Goal: Contribute content: Contribute content

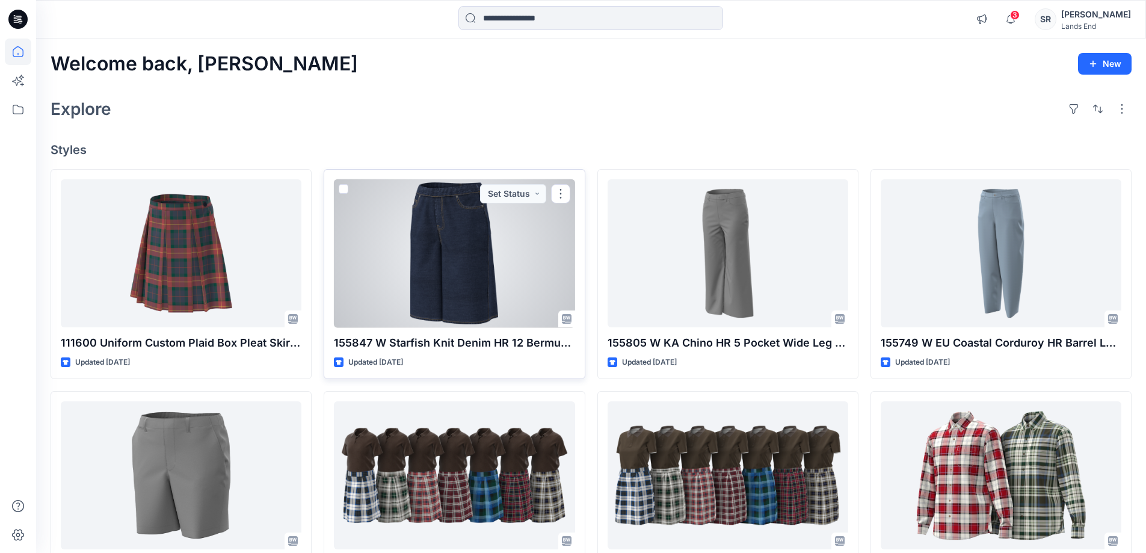
click at [480, 266] on div at bounding box center [454, 253] width 241 height 149
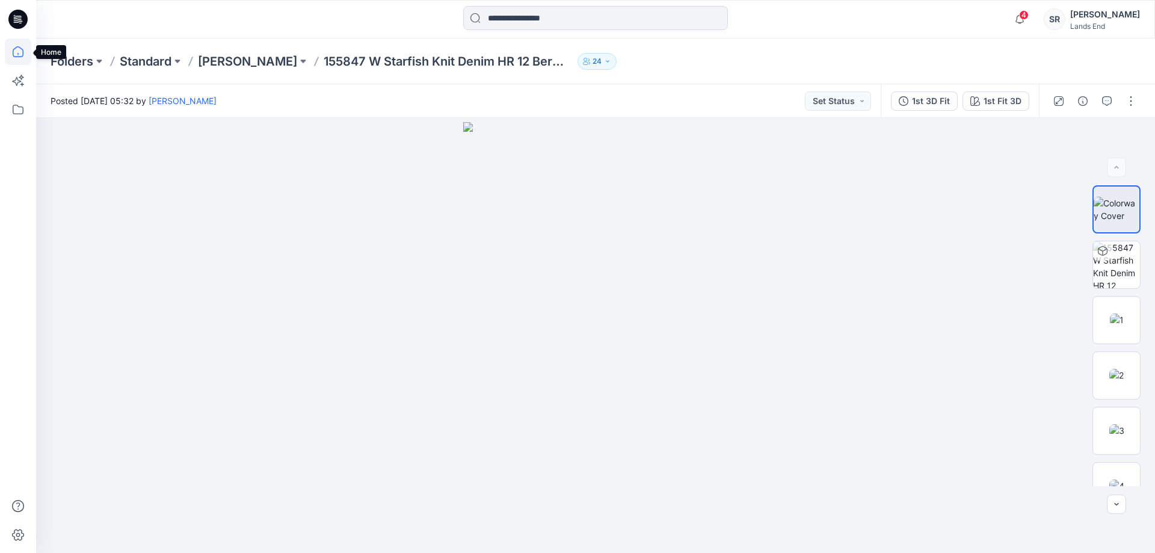
click at [20, 55] on icon at bounding box center [18, 51] width 26 height 26
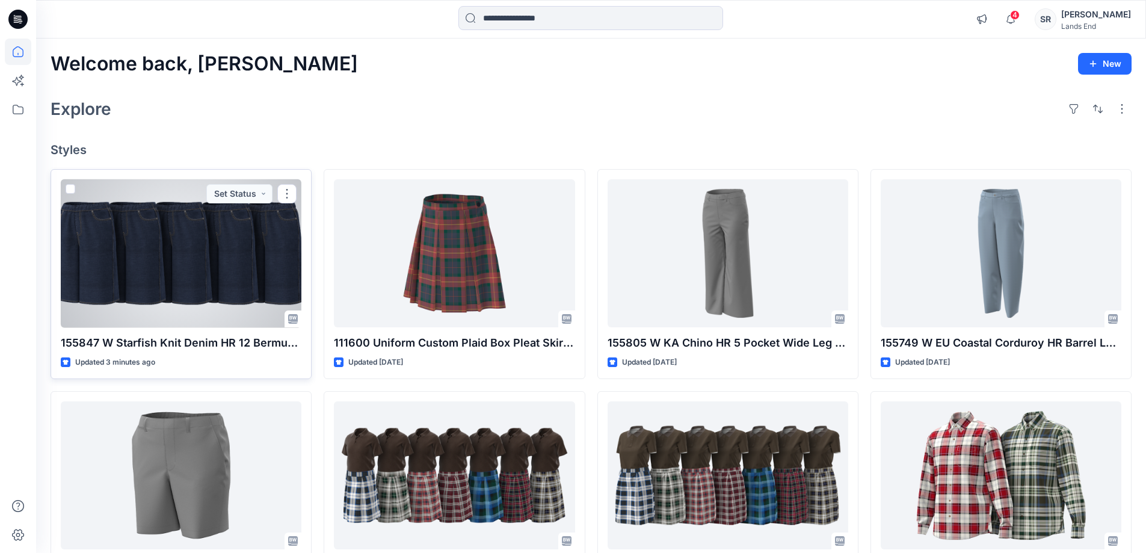
click at [221, 292] on div at bounding box center [181, 253] width 241 height 149
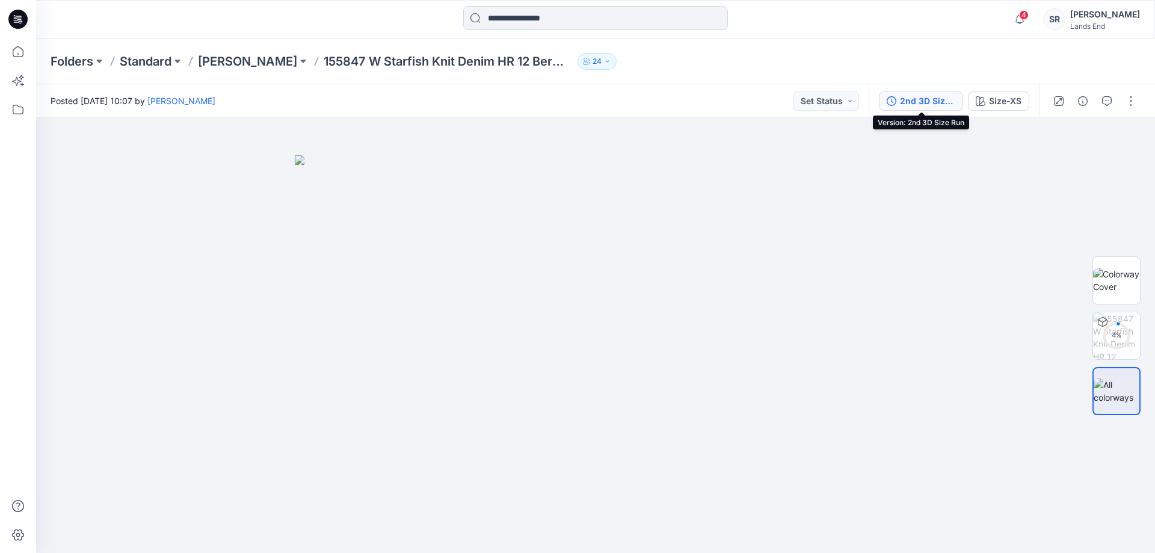
click at [936, 96] on div "2nd 3D Size Run" at bounding box center [927, 100] width 55 height 13
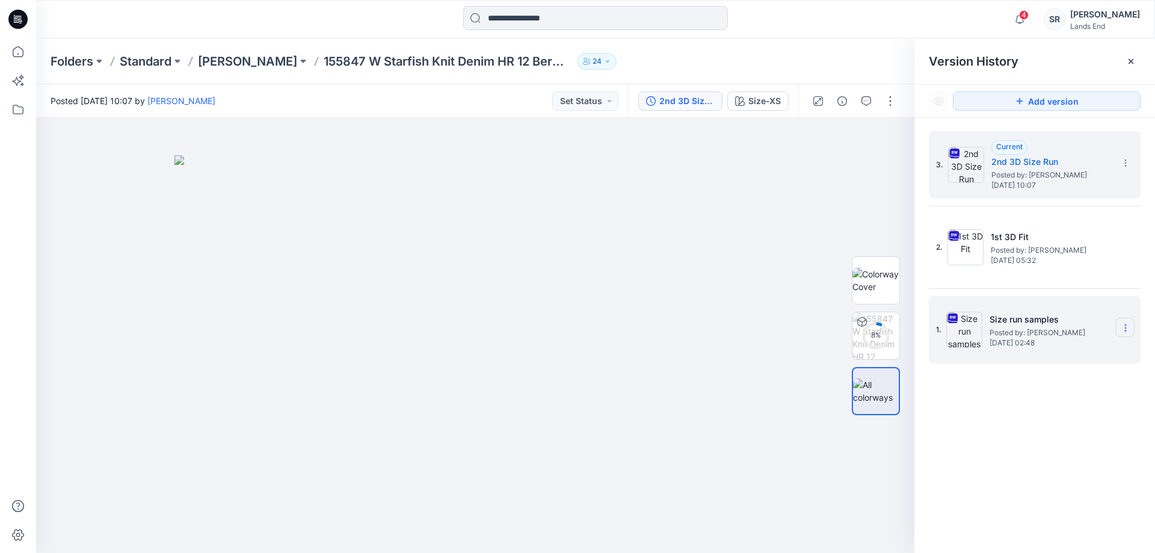
click at [0, 0] on icon at bounding box center [0, 0] width 0 height 0
click at [1034, 398] on span "Rename Version" at bounding box center [1045, 399] width 63 height 14
type input "**********"
click at [1017, 375] on div "3. Current 2nd 3D Size Run Posted by: [PERSON_NAME] [DATE] 10:07 2. 1st 3D Fit …" at bounding box center [1034, 344] width 241 height 452
click at [712, 176] on img at bounding box center [474, 354] width 601 height 398
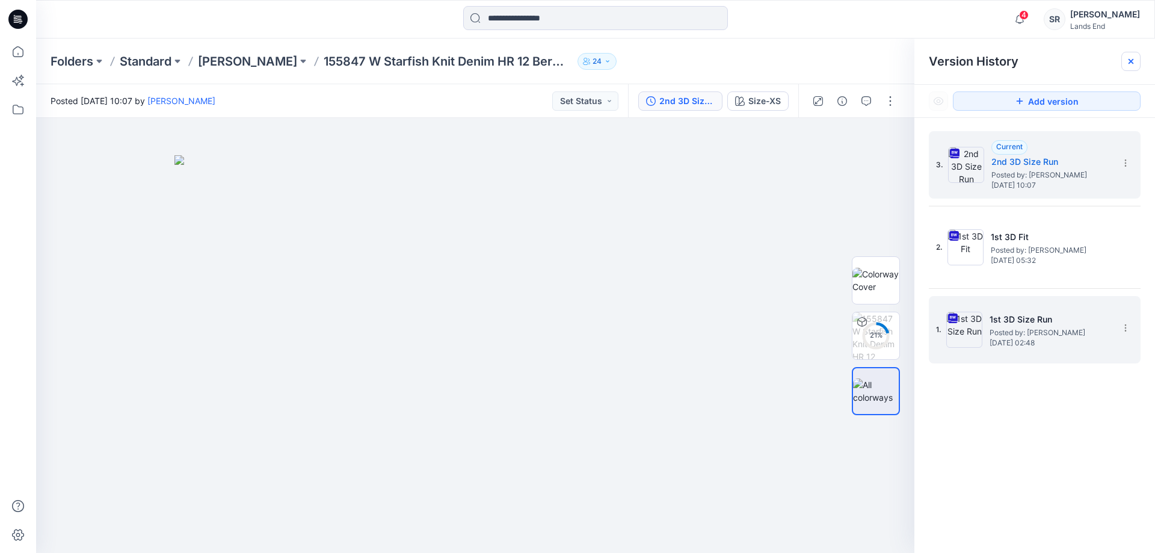
click at [1128, 58] on icon at bounding box center [1131, 62] width 10 height 10
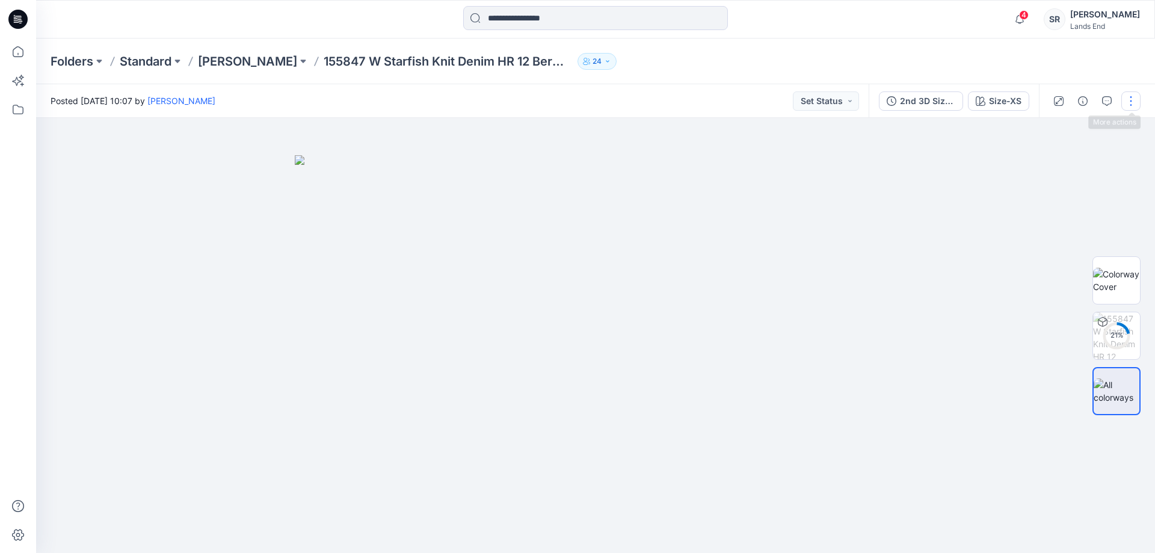
click at [1138, 96] on button "button" at bounding box center [1130, 100] width 19 height 19
click at [1054, 163] on p "Edit" at bounding box center [1053, 162] width 15 height 13
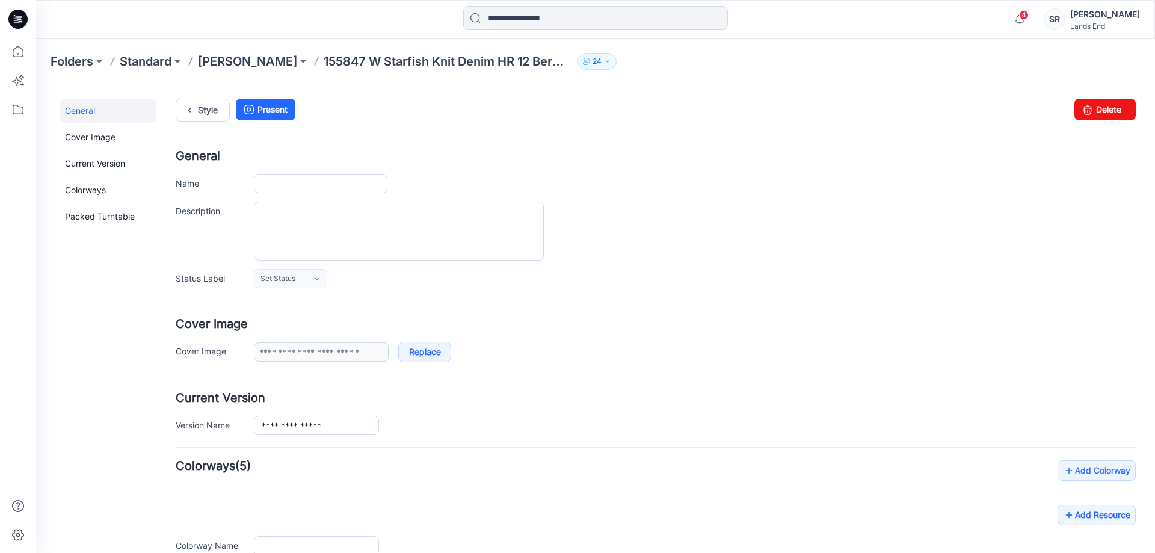
type input "**********"
type input "*******"
type input "**********"
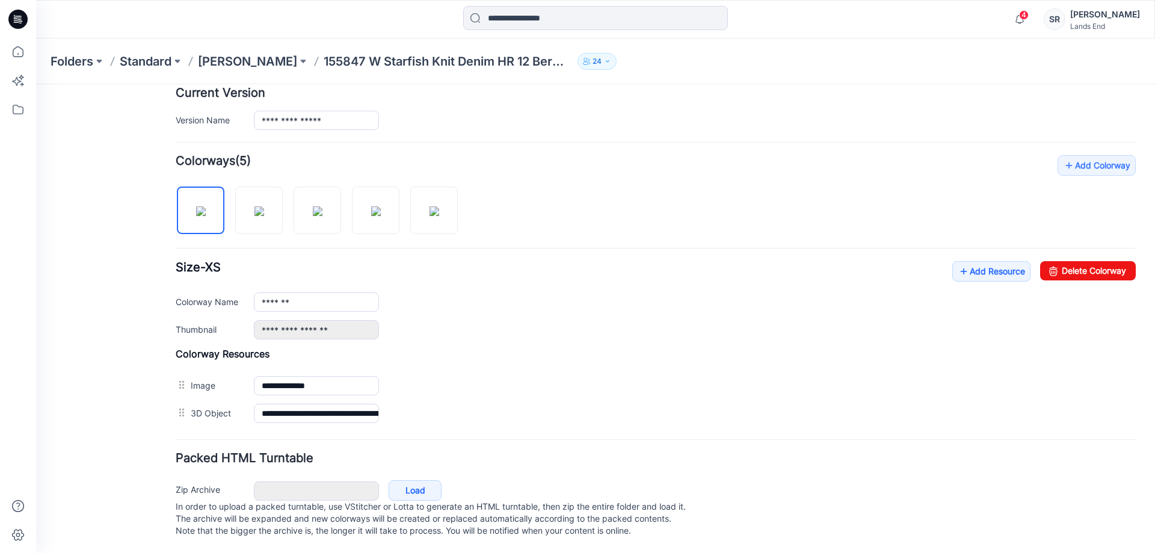
scroll to position [317, 0]
click at [957, 262] on icon at bounding box center [963, 271] width 12 height 19
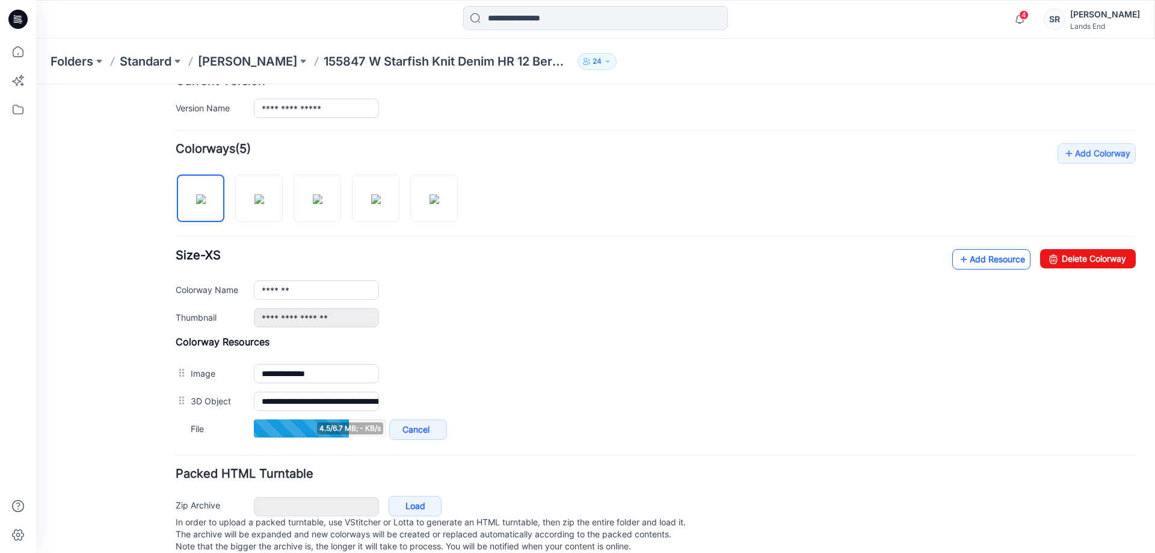
click at [969, 262] on link "Add Resource" at bounding box center [991, 259] width 78 height 20
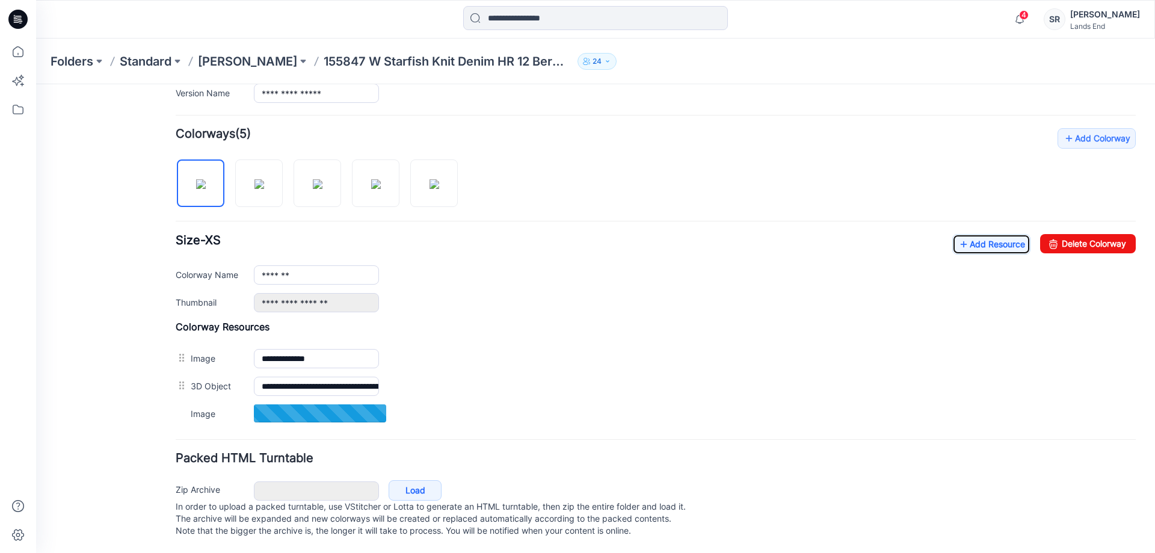
scroll to position [344, 0]
click at [976, 234] on link "Add Resource" at bounding box center [991, 244] width 78 height 20
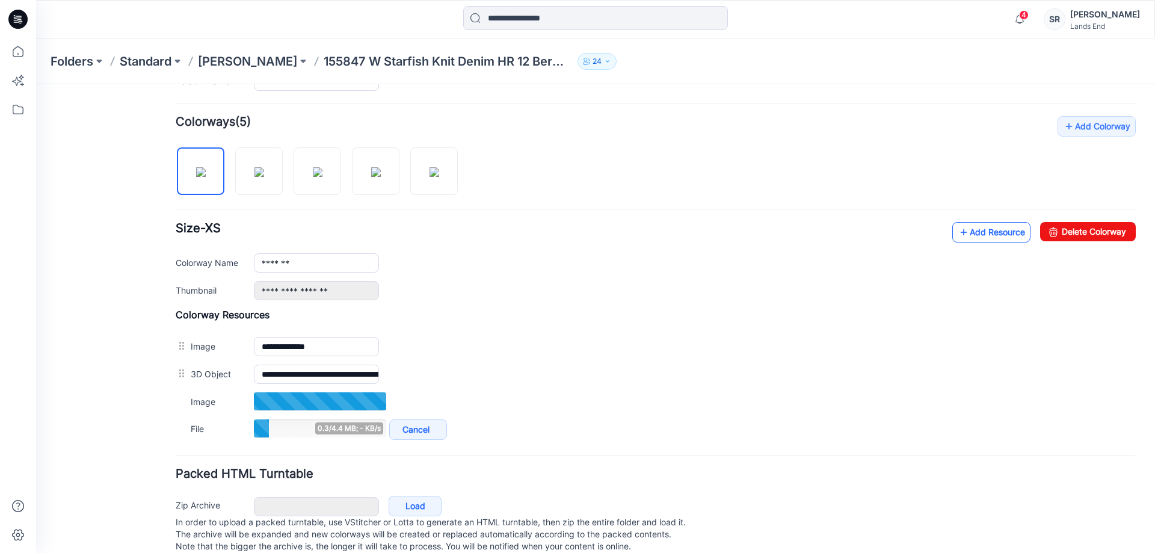
click at [962, 232] on link "Add Resource" at bounding box center [991, 232] width 78 height 20
click at [966, 234] on link "Add Resource" at bounding box center [991, 232] width 78 height 20
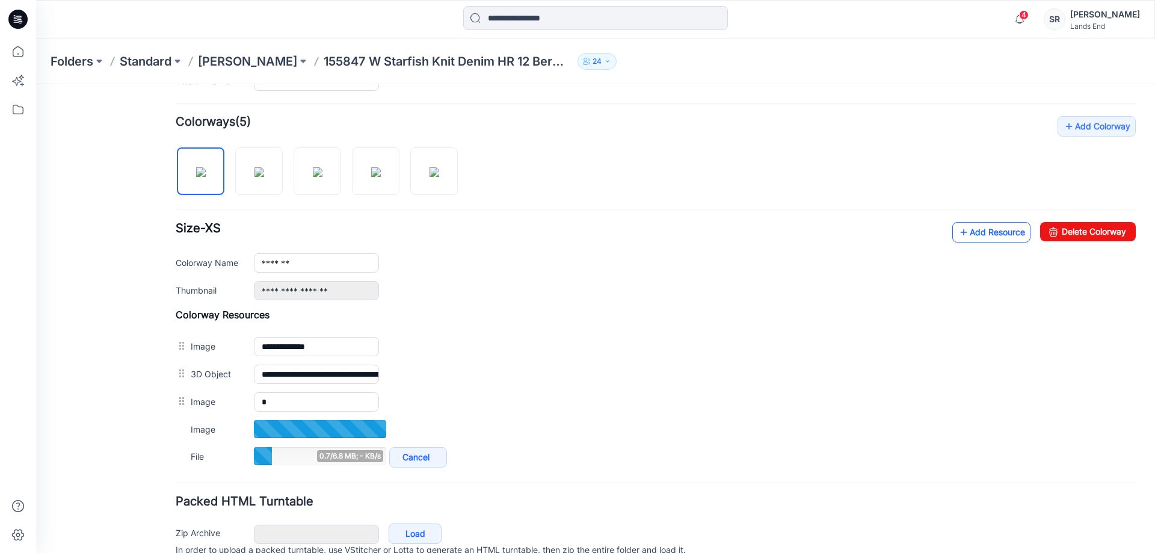
click at [980, 236] on link "Add Resource" at bounding box center [991, 232] width 78 height 20
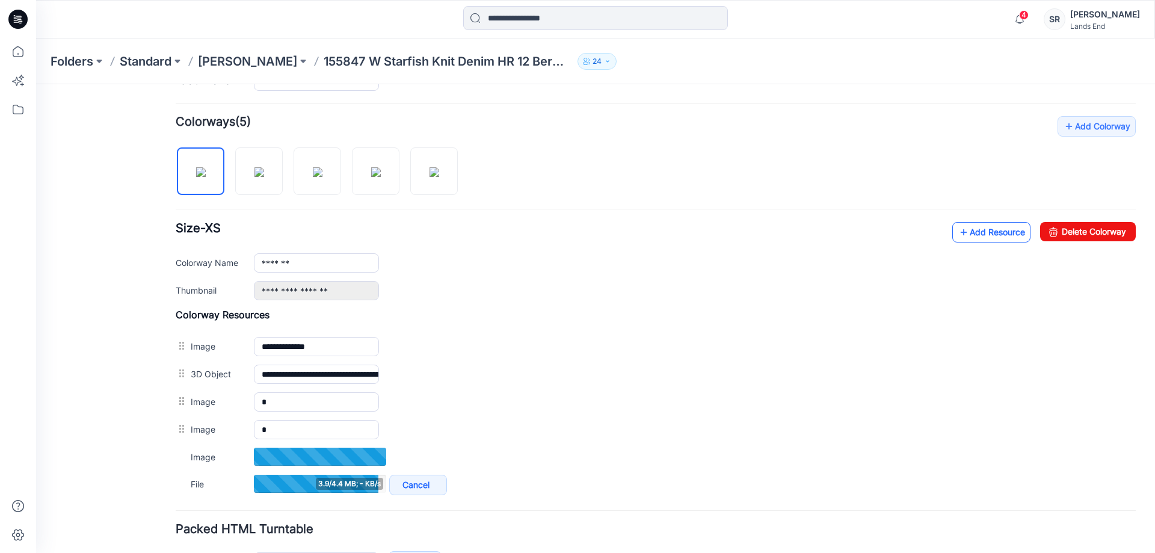
click at [972, 230] on link "Add Resource" at bounding box center [991, 232] width 78 height 20
click at [957, 237] on icon at bounding box center [963, 231] width 12 height 19
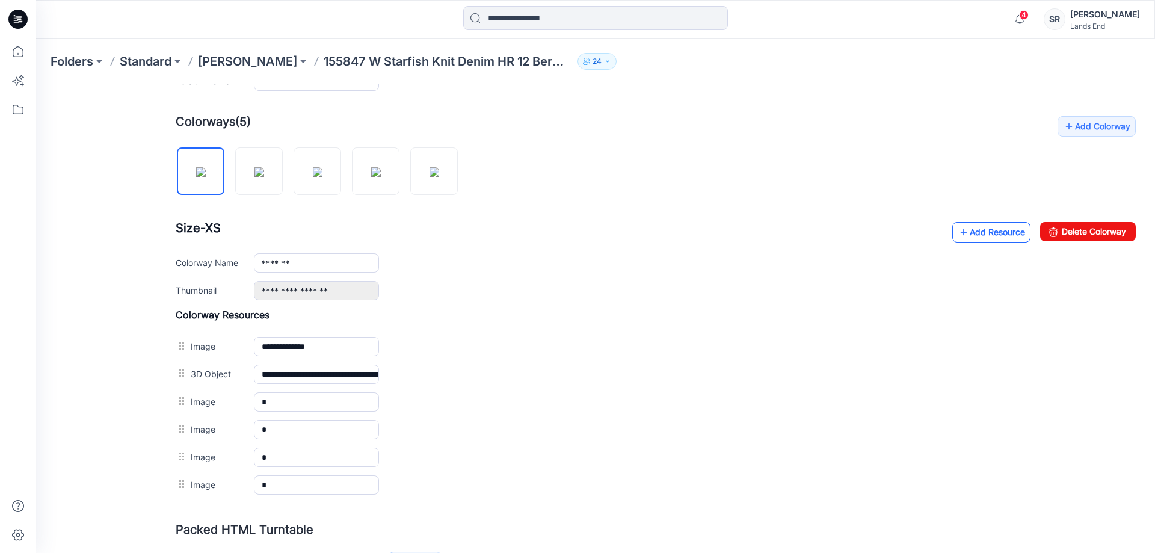
click at [981, 225] on link "Add Resource" at bounding box center [991, 232] width 78 height 20
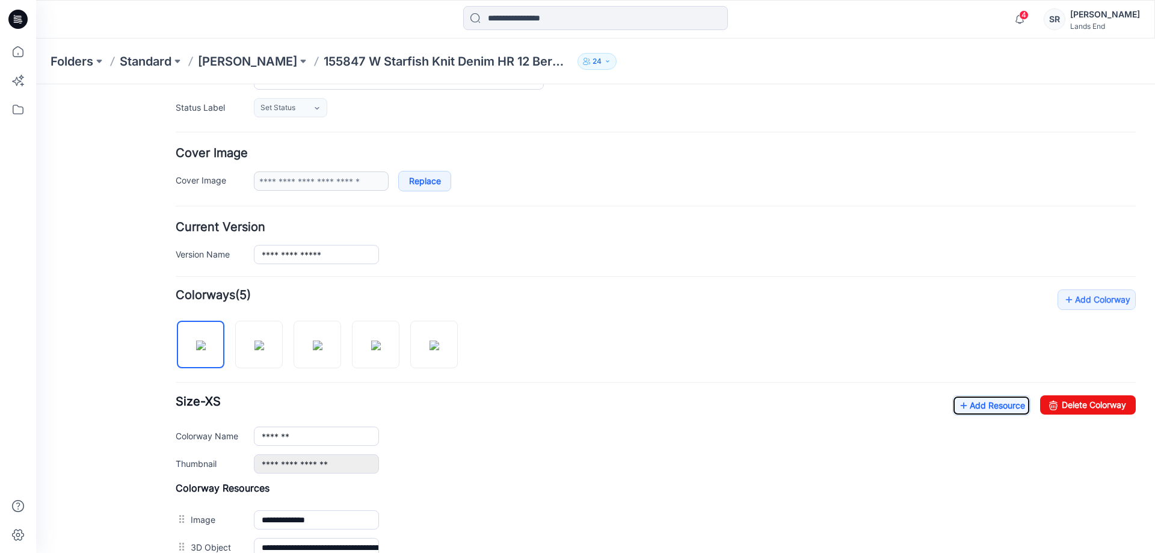
scroll to position [275, 0]
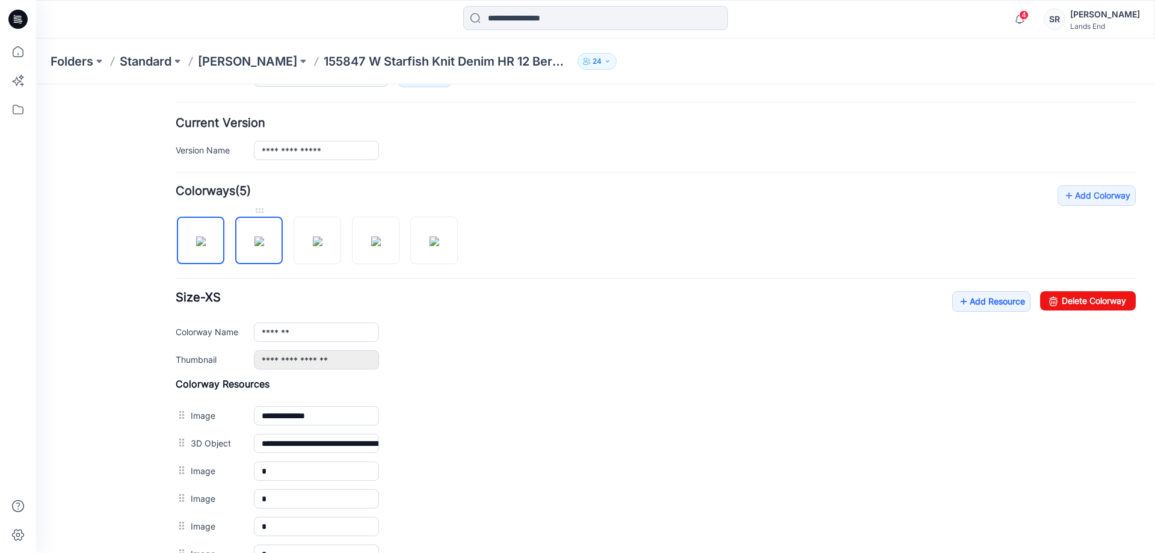
click at [254, 242] on img at bounding box center [259, 241] width 10 height 10
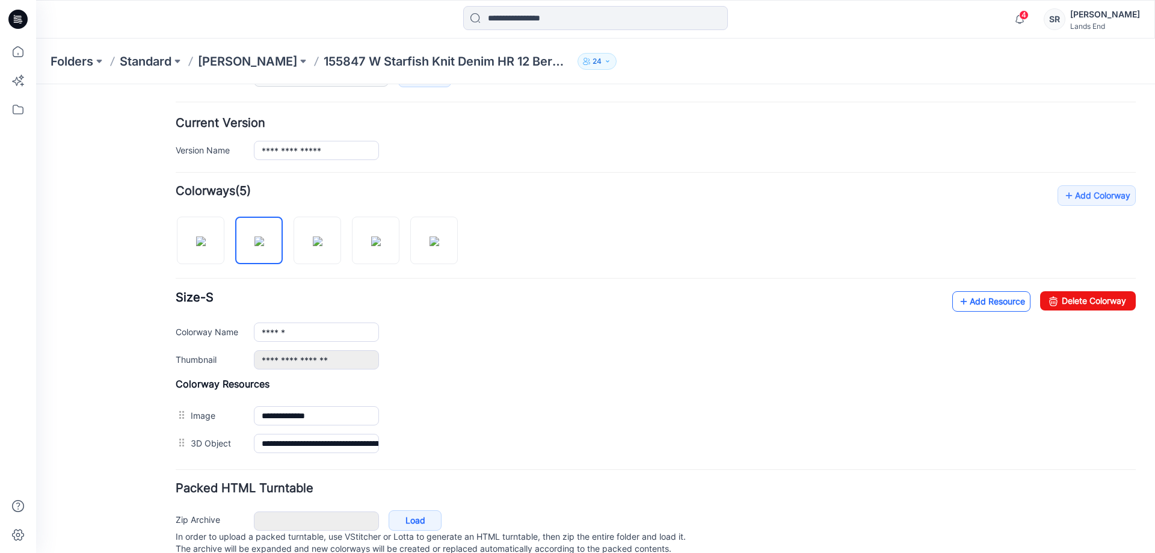
click at [957, 307] on icon at bounding box center [963, 301] width 12 height 19
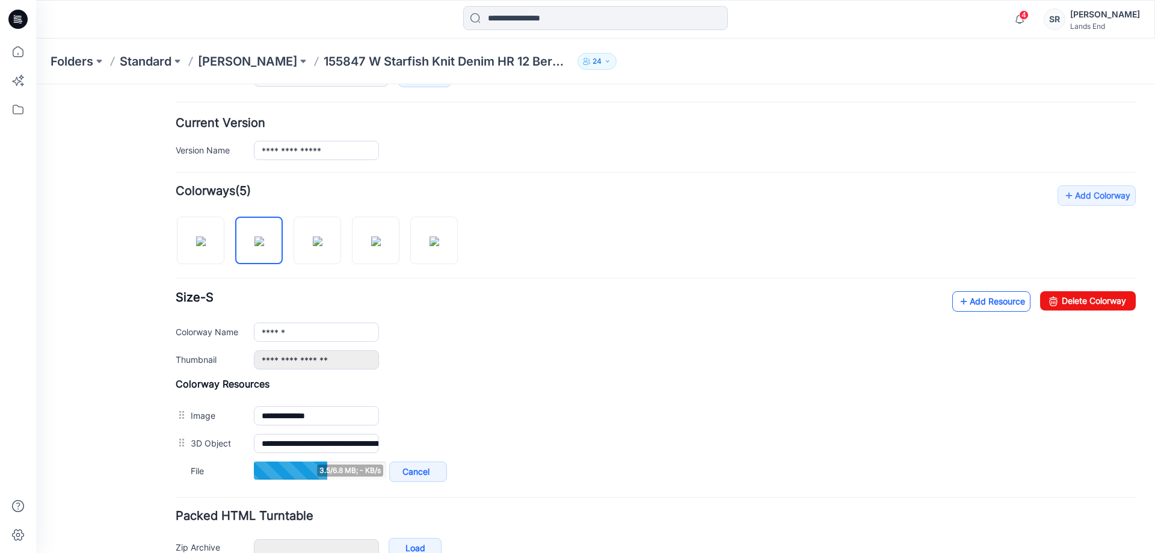
click at [957, 300] on icon at bounding box center [963, 301] width 12 height 19
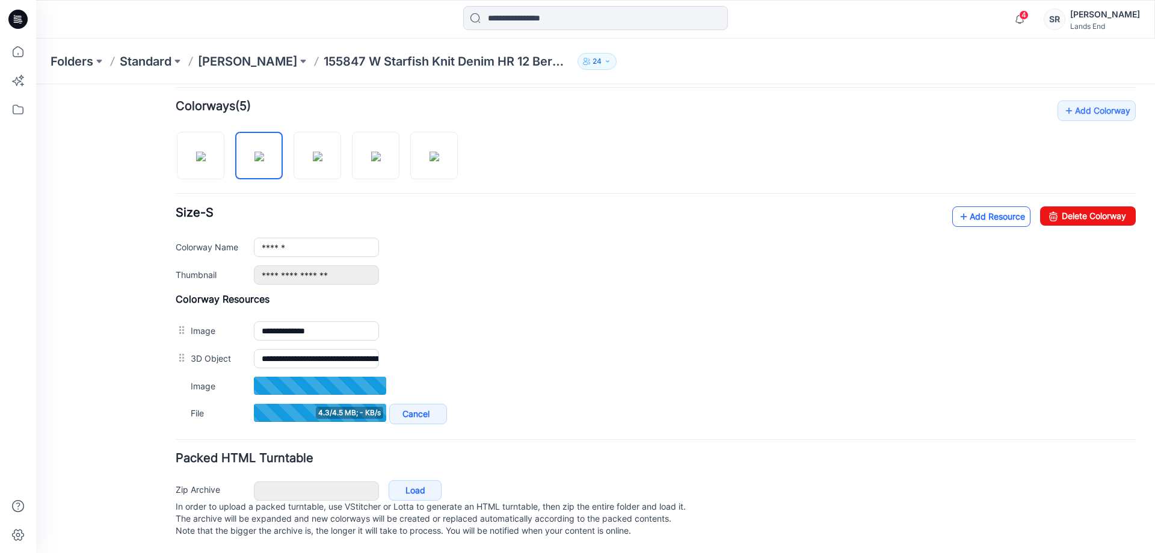
click at [978, 209] on link "Add Resource" at bounding box center [991, 216] width 78 height 20
click at [977, 207] on link "Add Resource" at bounding box center [991, 217] width 78 height 20
click at [967, 206] on link "Add Resource" at bounding box center [991, 216] width 78 height 20
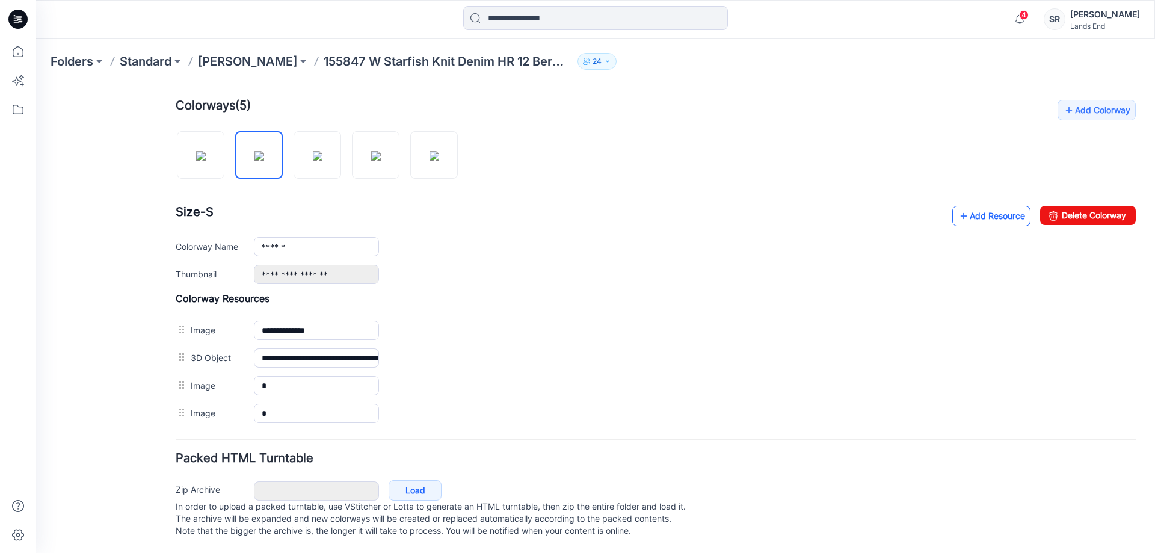
click at [957, 206] on icon at bounding box center [963, 215] width 12 height 19
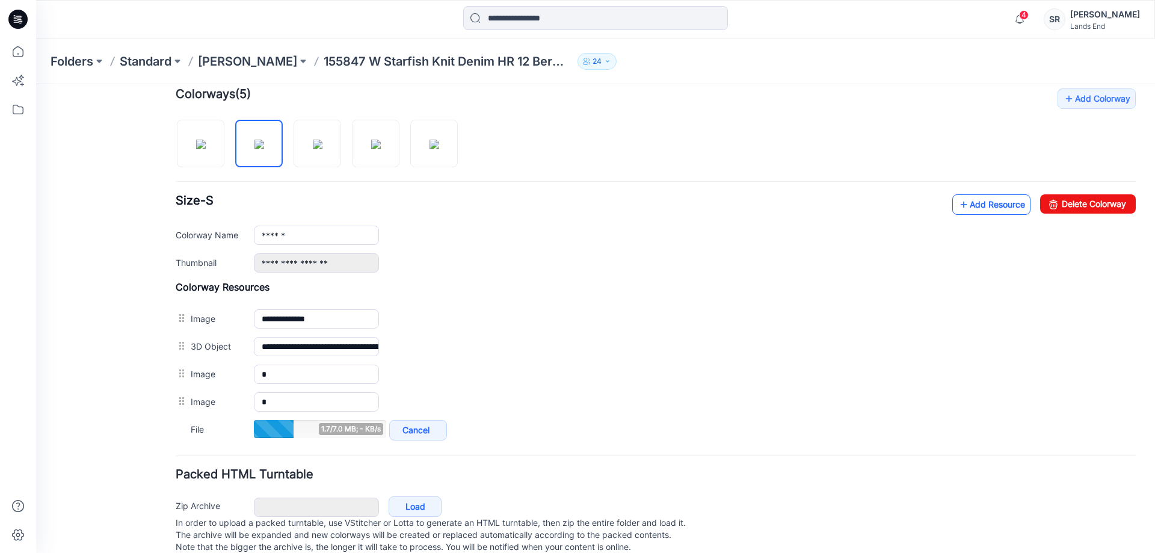
click at [967, 206] on link "Add Resource" at bounding box center [991, 204] width 78 height 20
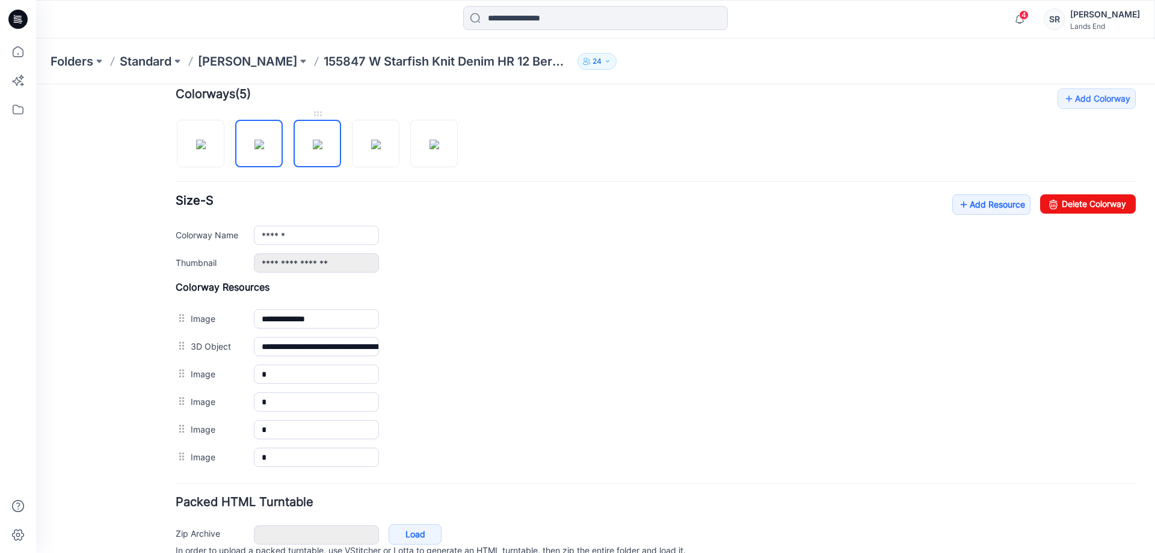
click at [313, 140] on img at bounding box center [318, 145] width 10 height 10
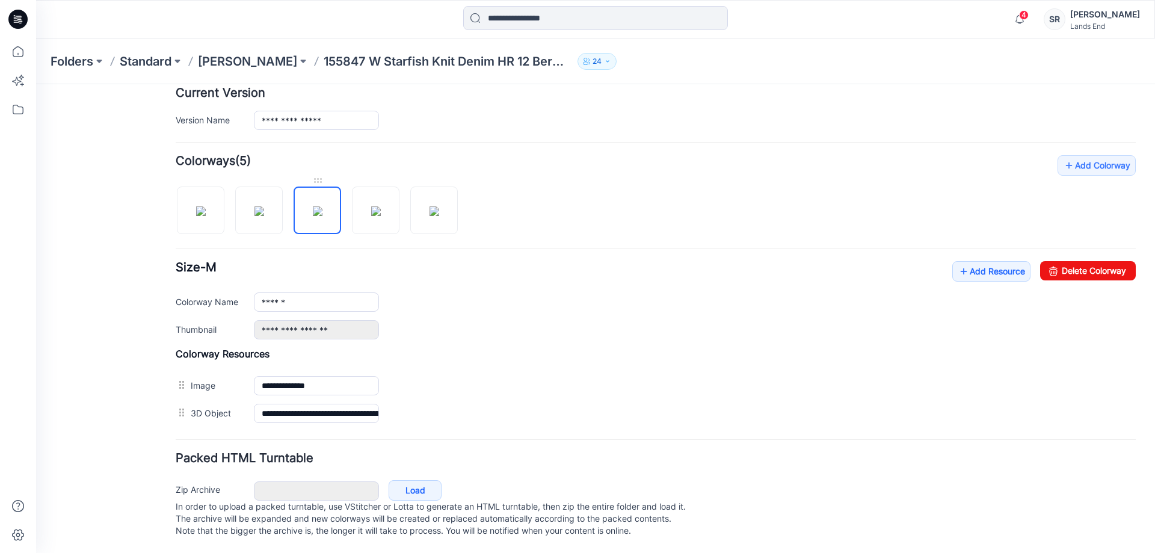
scroll to position [317, 0]
click at [964, 261] on link "Add Resource" at bounding box center [991, 271] width 78 height 20
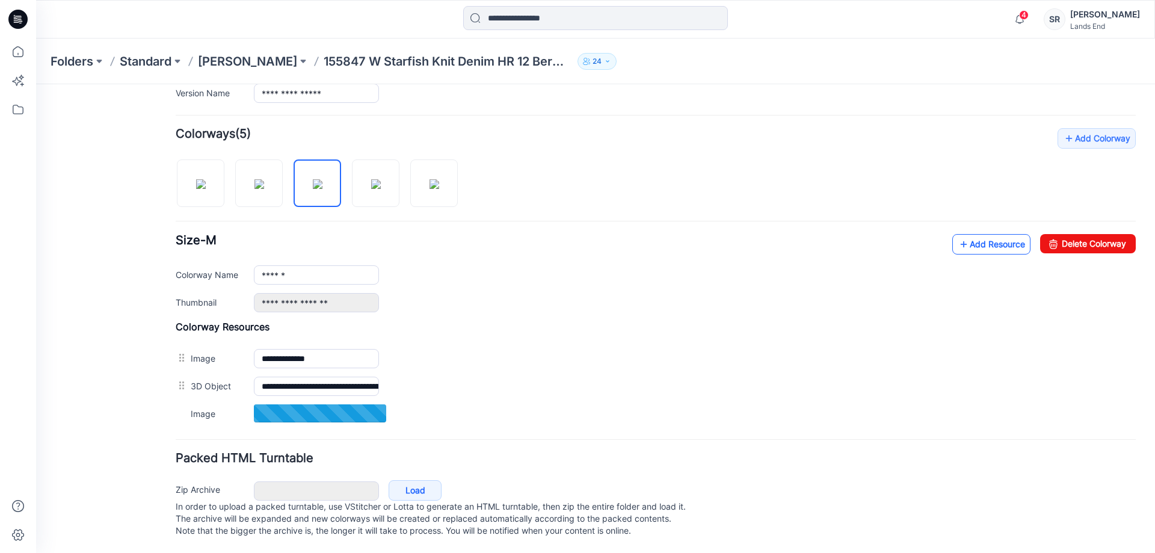
scroll to position [344, 0]
click at [987, 234] on link "Add Resource" at bounding box center [991, 244] width 78 height 20
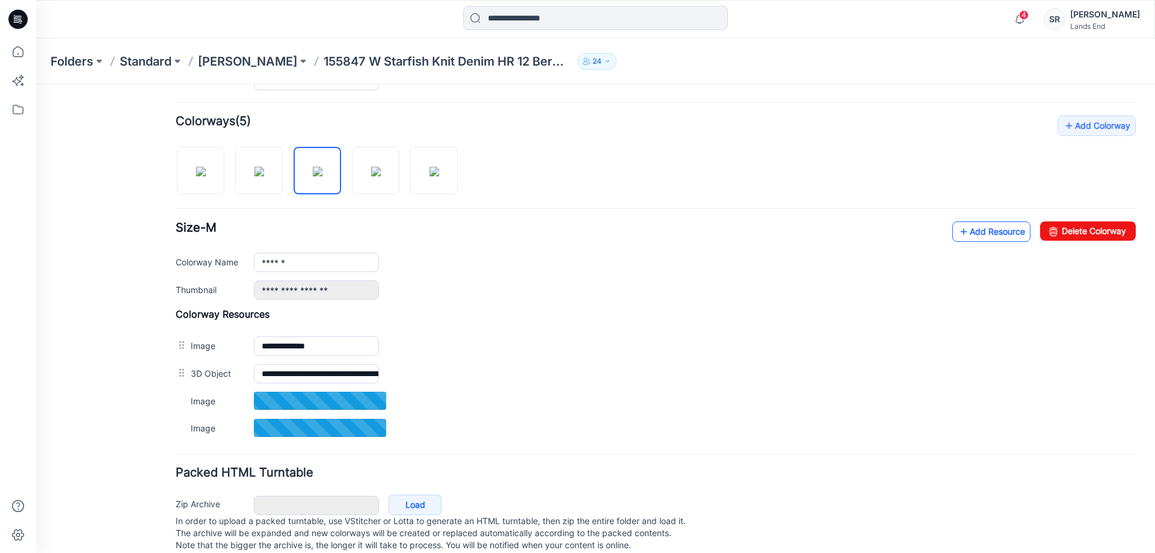
click at [989, 232] on link "Add Resource" at bounding box center [991, 231] width 78 height 20
click at [977, 238] on link "Add Resource" at bounding box center [991, 231] width 78 height 20
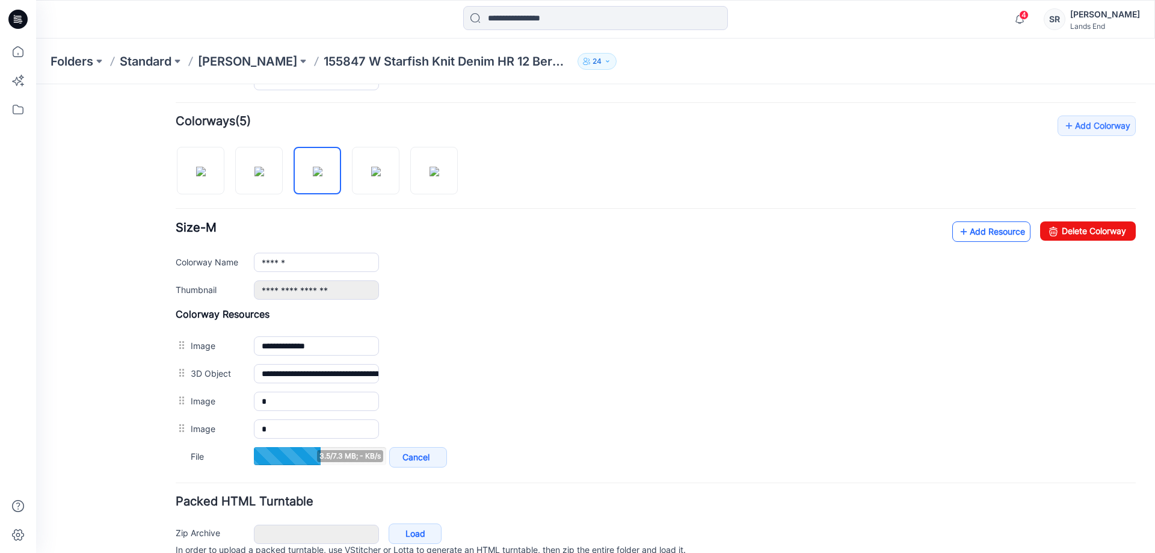
click at [975, 228] on link "Add Resource" at bounding box center [991, 231] width 78 height 20
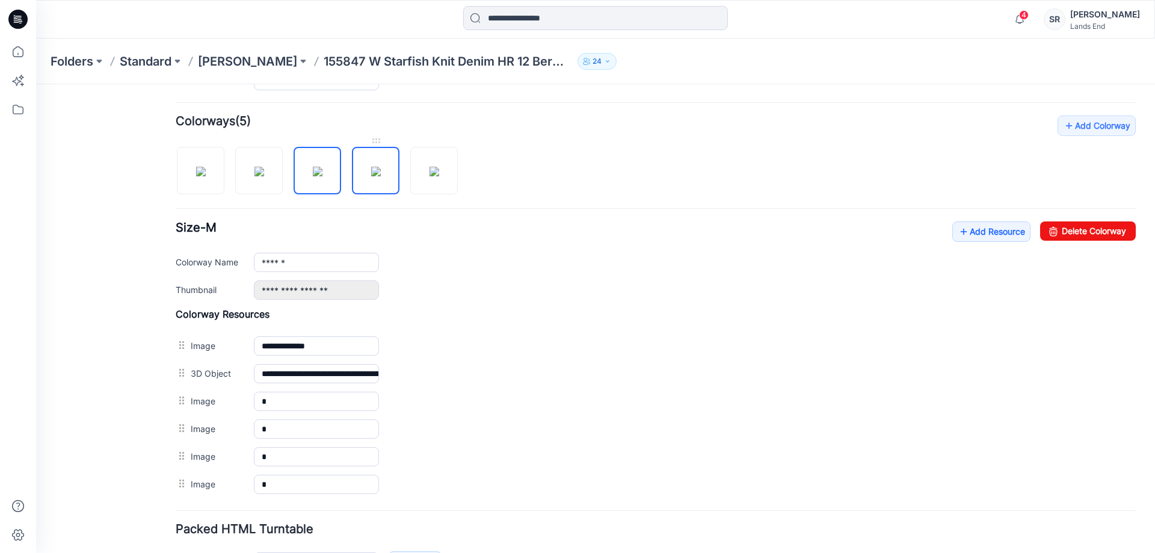
click at [373, 168] on img at bounding box center [376, 172] width 10 height 10
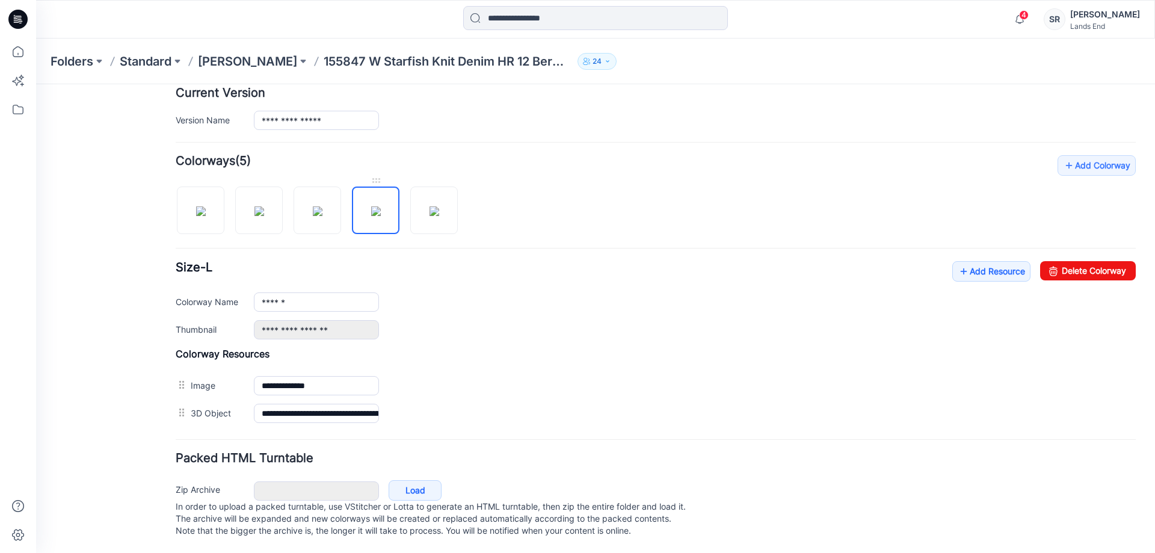
scroll to position [317, 0]
click at [970, 262] on link "Add Resource" at bounding box center [991, 271] width 78 height 20
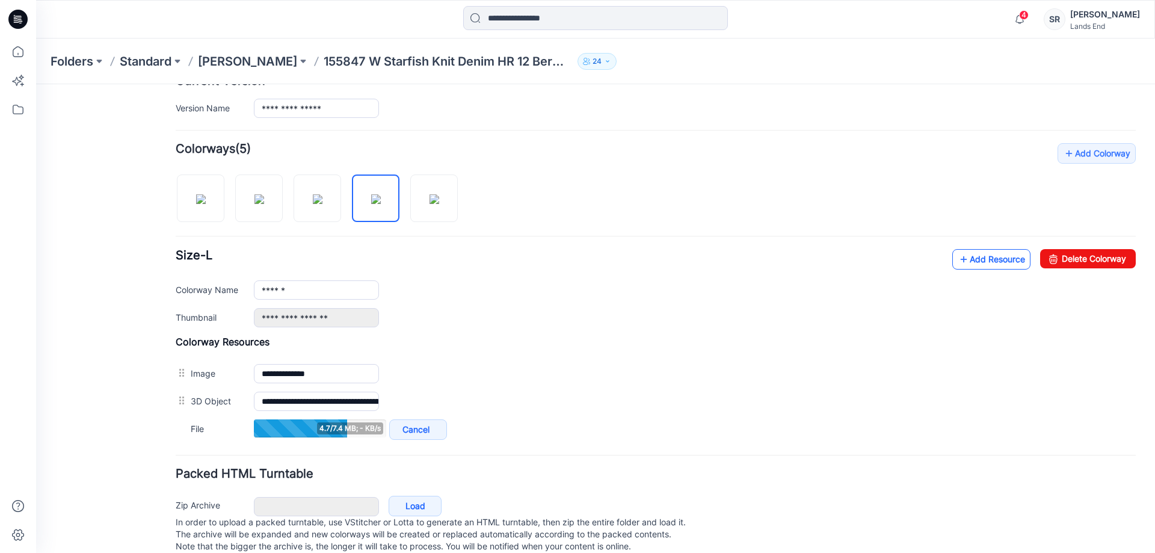
click at [970, 262] on link "Add Resource" at bounding box center [991, 259] width 78 height 20
click at [952, 262] on link "Add Resource" at bounding box center [991, 259] width 78 height 20
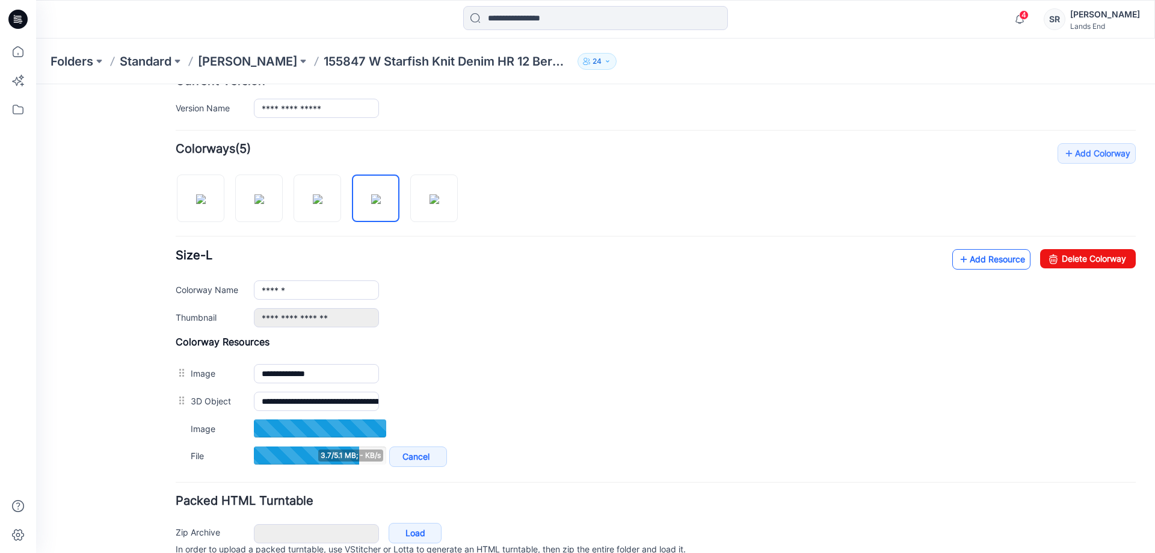
click at [963, 265] on link "Add Resource" at bounding box center [991, 259] width 78 height 20
click at [962, 261] on link "Add Resource" at bounding box center [991, 259] width 78 height 20
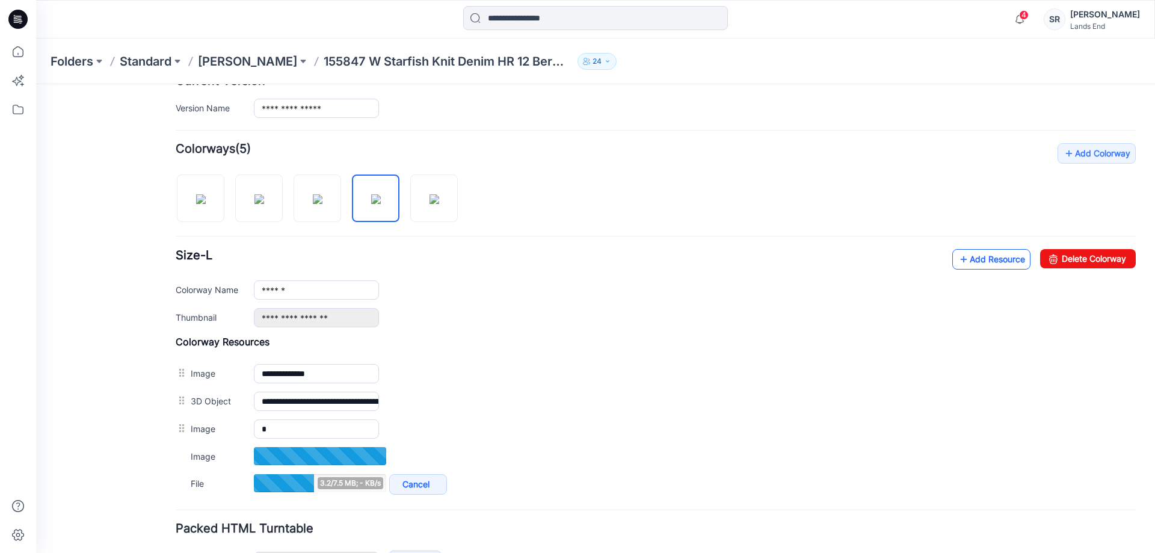
click at [960, 262] on link "Add Resource" at bounding box center [991, 259] width 78 height 20
click at [968, 254] on link "Add Resource" at bounding box center [991, 259] width 78 height 20
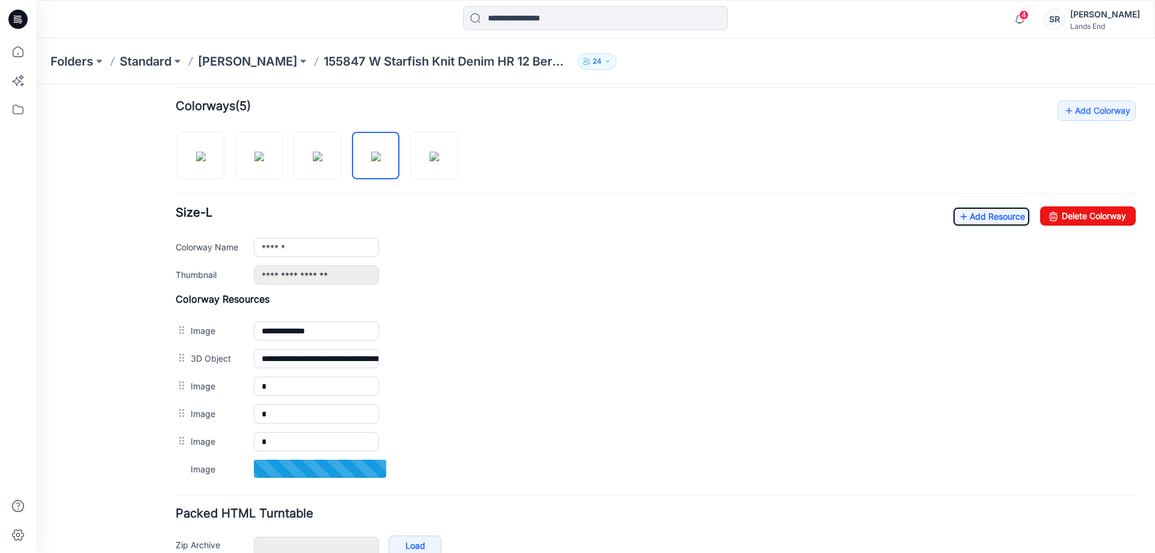
scroll to position [377, 0]
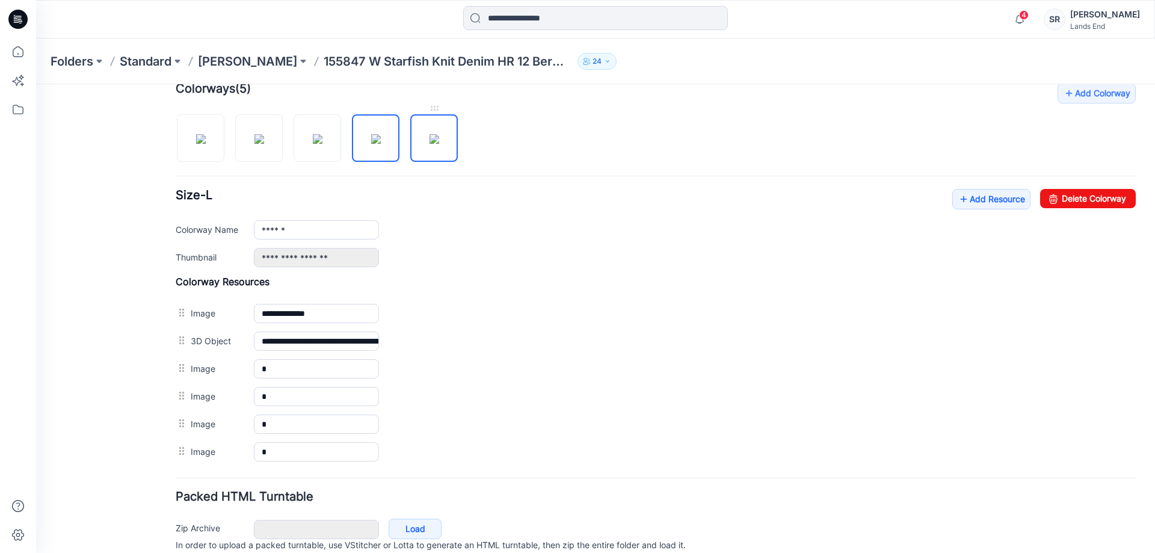
click at [439, 144] on img at bounding box center [434, 139] width 10 height 10
type input "*******"
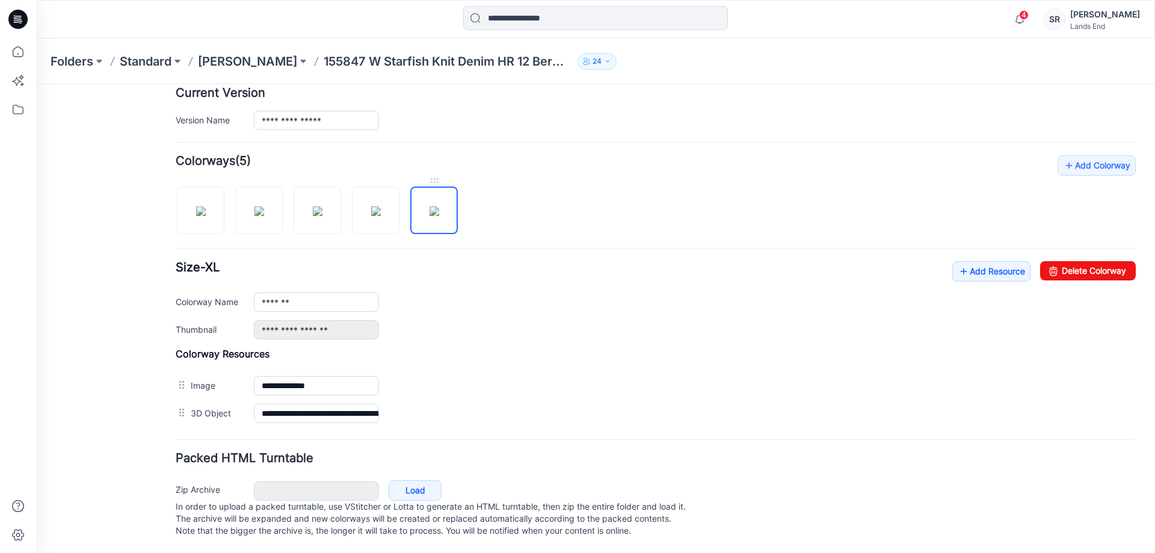
scroll to position [317, 0]
click at [957, 262] on icon at bounding box center [963, 271] width 12 height 19
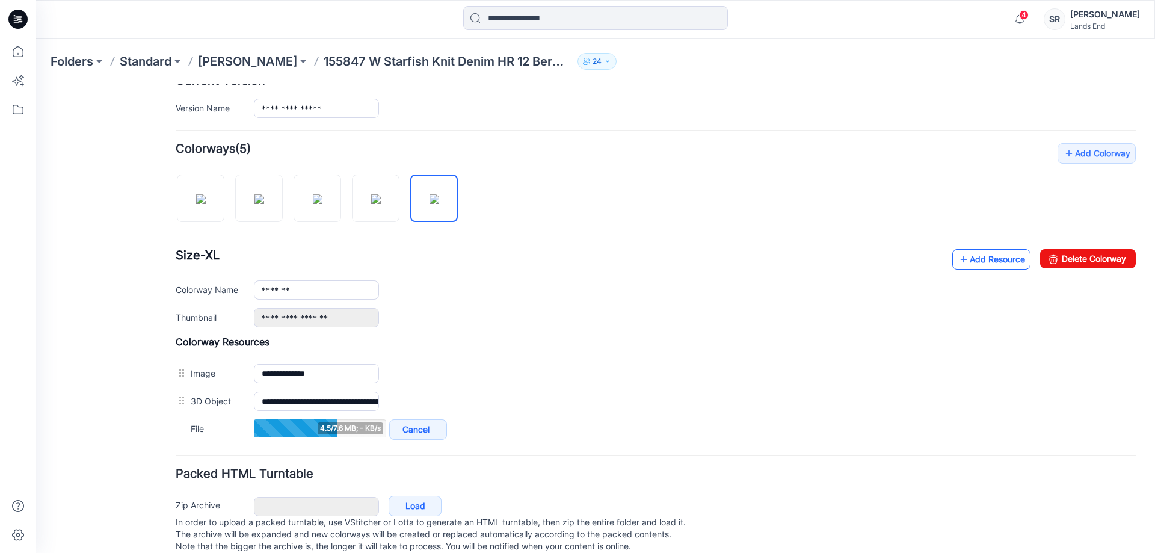
click at [976, 260] on link "Add Resource" at bounding box center [991, 259] width 78 height 20
click at [957, 261] on icon at bounding box center [963, 259] width 12 height 19
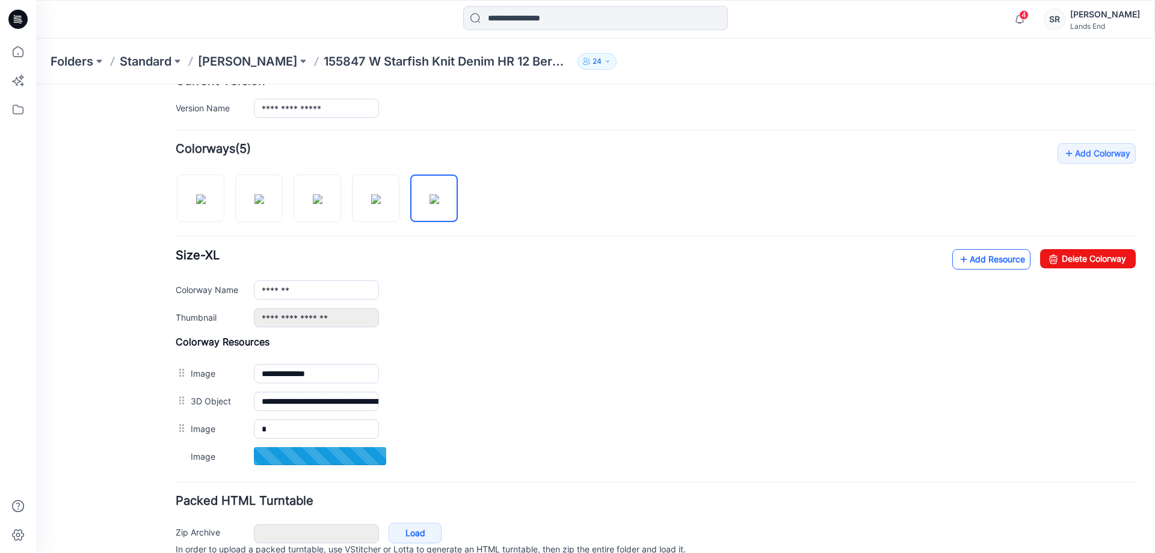
click at [986, 259] on link "Add Resource" at bounding box center [991, 259] width 78 height 20
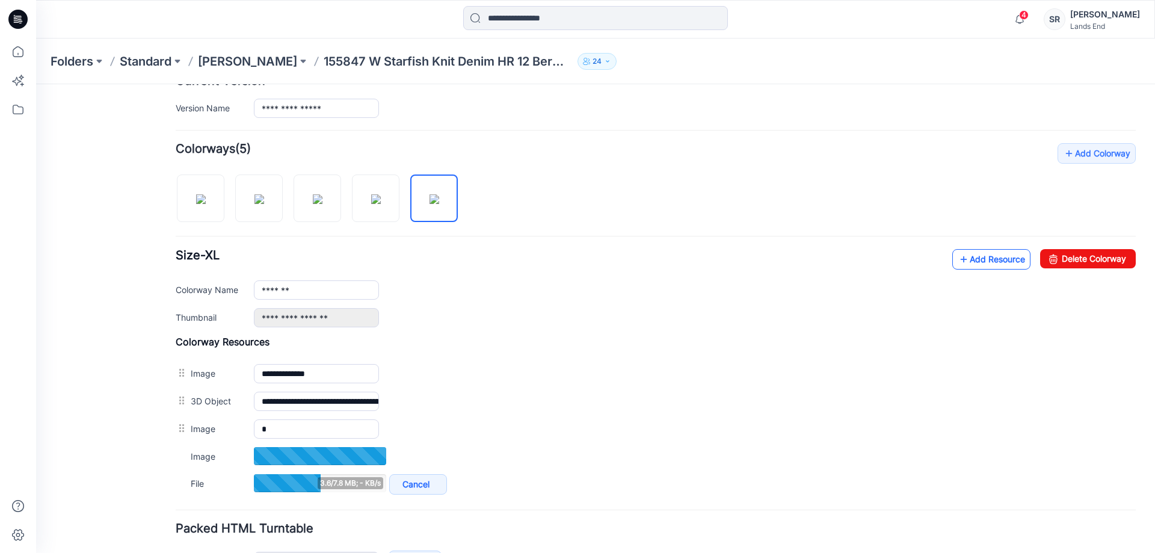
click at [972, 260] on link "Add Resource" at bounding box center [991, 259] width 78 height 20
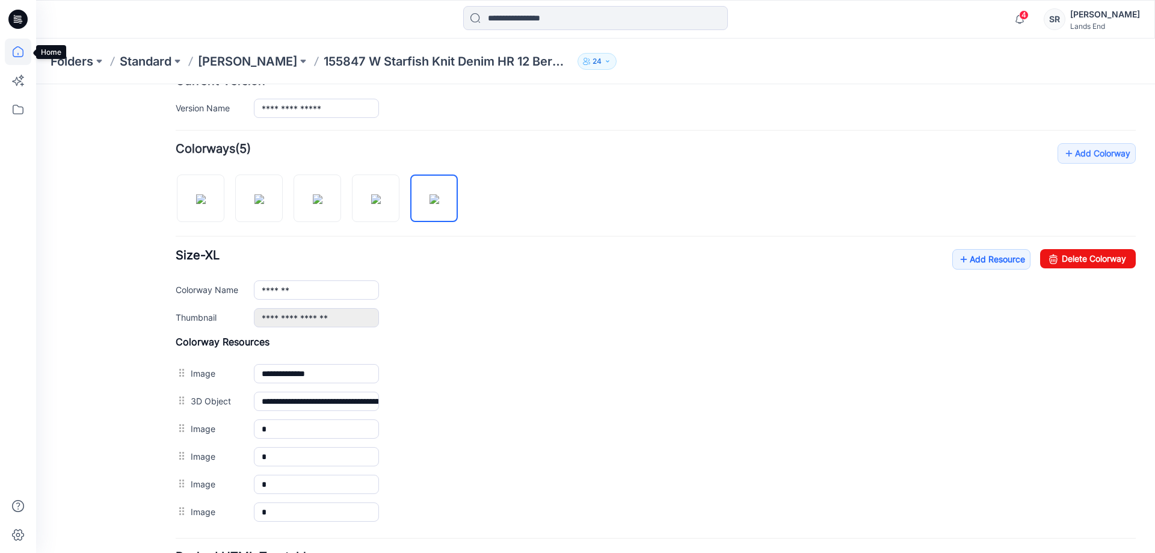
click at [14, 52] on icon at bounding box center [18, 51] width 26 height 26
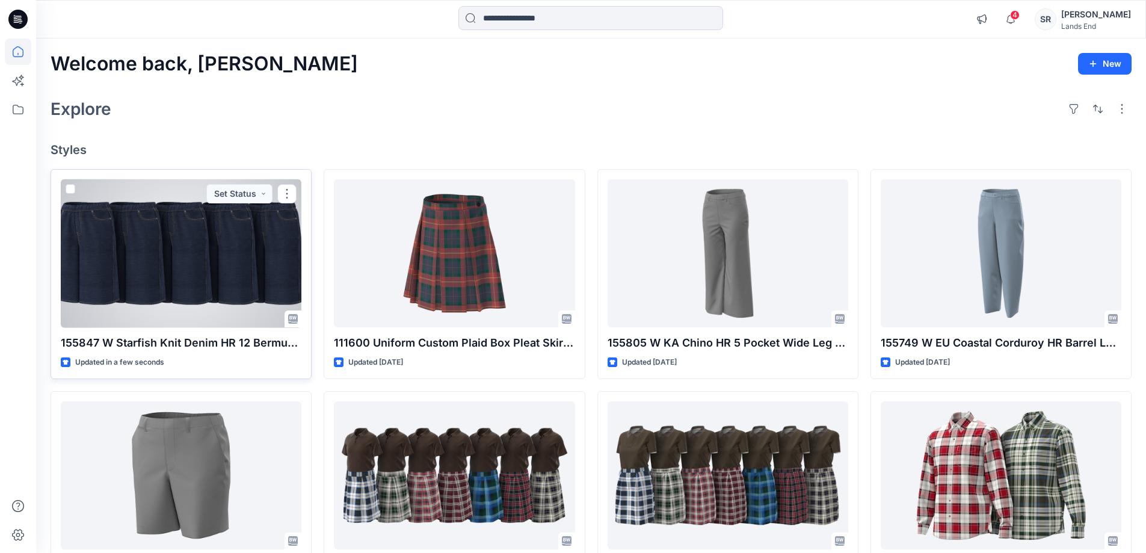
click at [178, 264] on div at bounding box center [181, 253] width 241 height 149
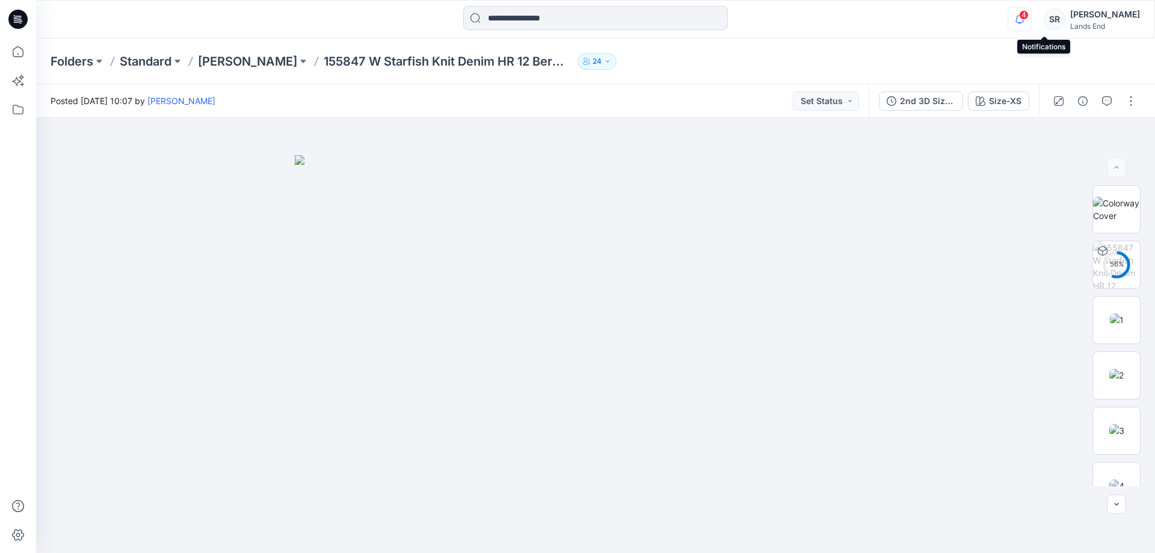
click at [1031, 20] on icon "button" at bounding box center [1019, 19] width 23 height 24
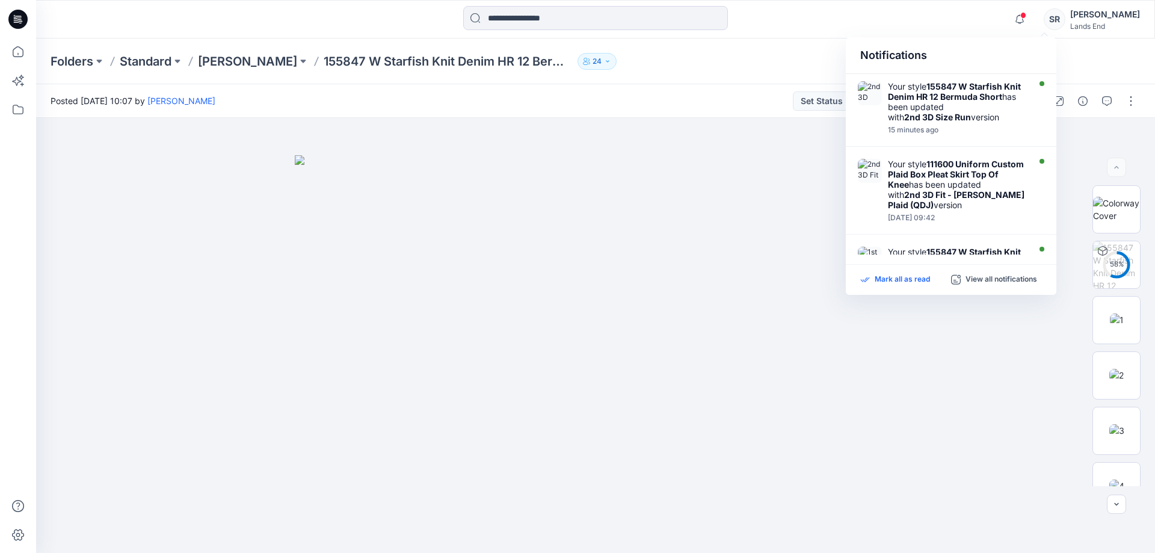
click at [892, 277] on p "Mark all as read" at bounding box center [901, 279] width 55 height 11
click at [871, 20] on div at bounding box center [595, 19] width 559 height 26
